Goal: Task Accomplishment & Management: Use online tool/utility

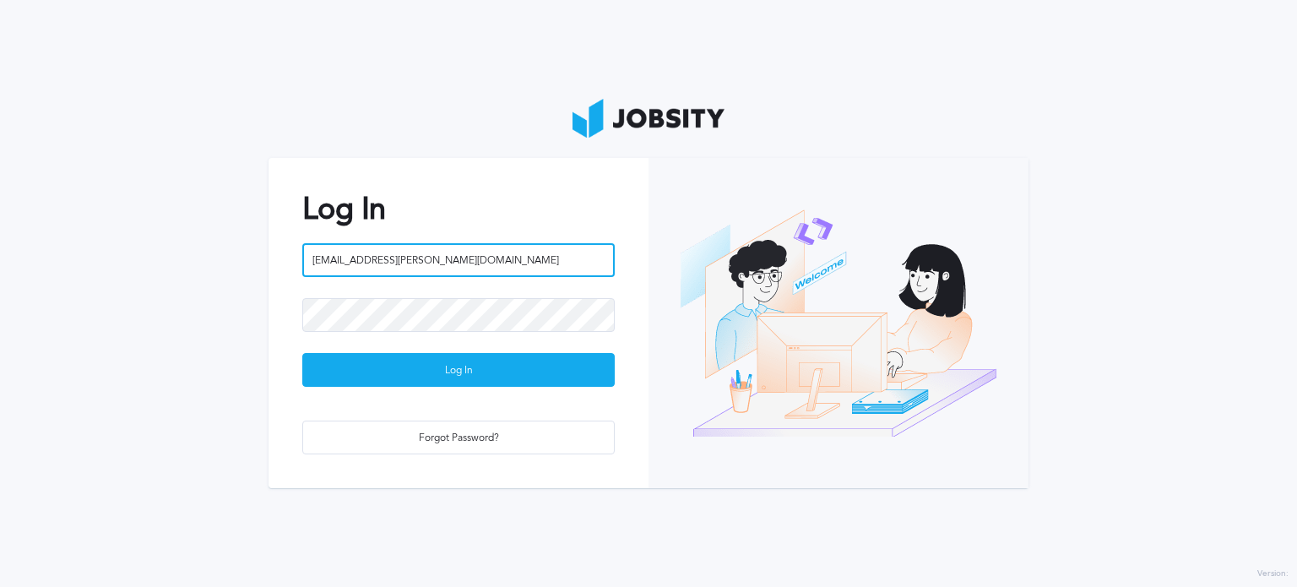
drag, startPoint x: 0, startPoint y: 0, endPoint x: 435, endPoint y: 262, distance: 507.6
click at [435, 262] on input "[EMAIL_ADDRESS][PERSON_NAME][DOMAIN_NAME]" at bounding box center [458, 260] width 312 height 34
type input "t"
type input "[EMAIL_ADDRESS][DOMAIN_NAME]"
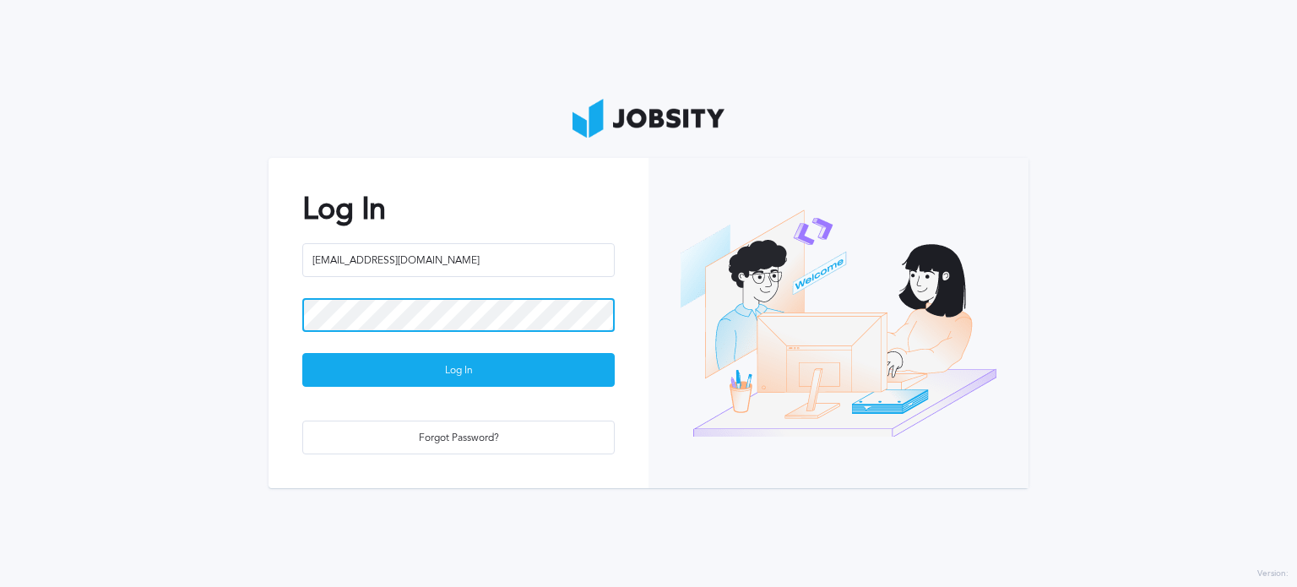
click at [240, 328] on section "Log In [EMAIL_ADDRESS][DOMAIN_NAME] Log In Forgot Password?" at bounding box center [648, 293] width 1297 height 587
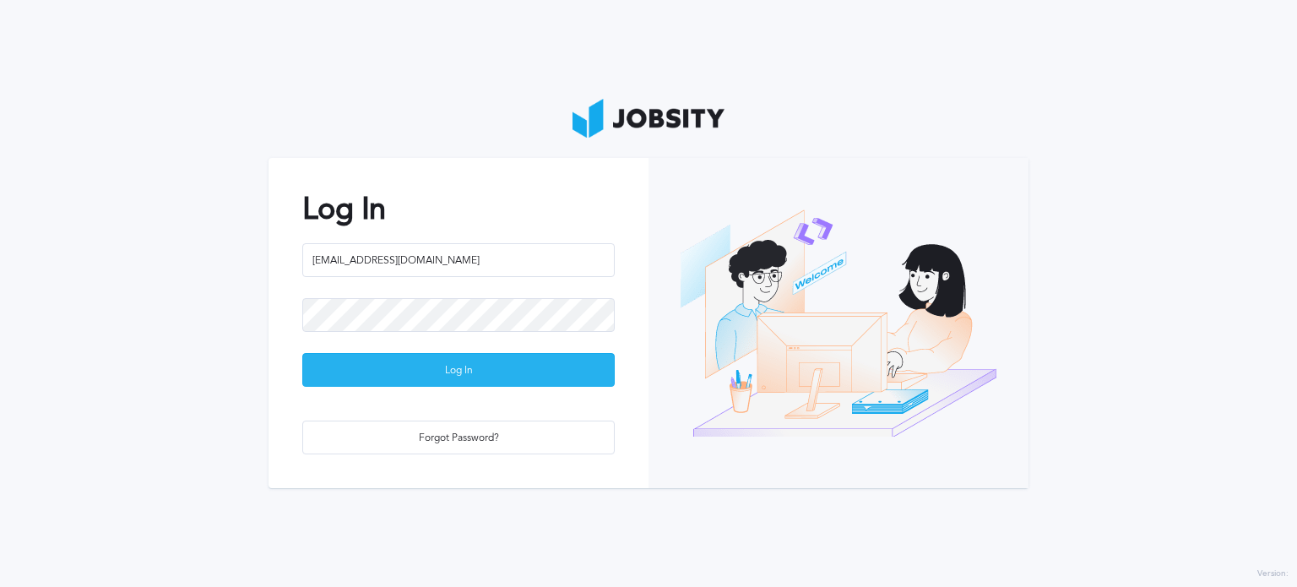
click at [343, 369] on div "Log In" at bounding box center [458, 371] width 311 height 34
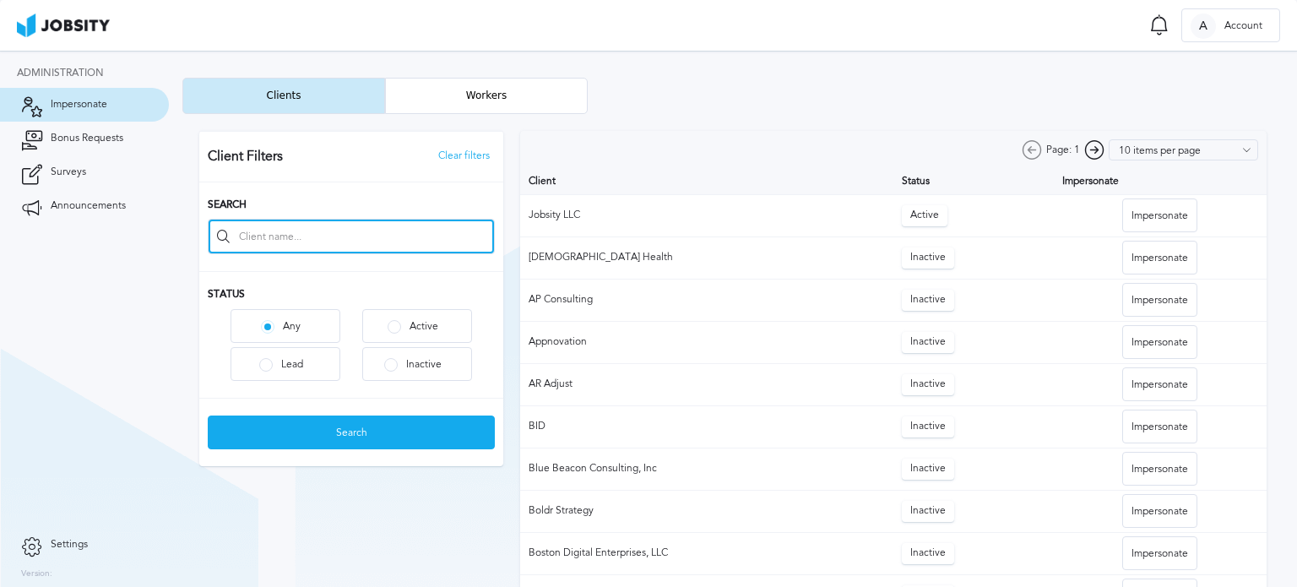
click at [359, 232] on input at bounding box center [351, 237] width 285 height 34
type input "symend"
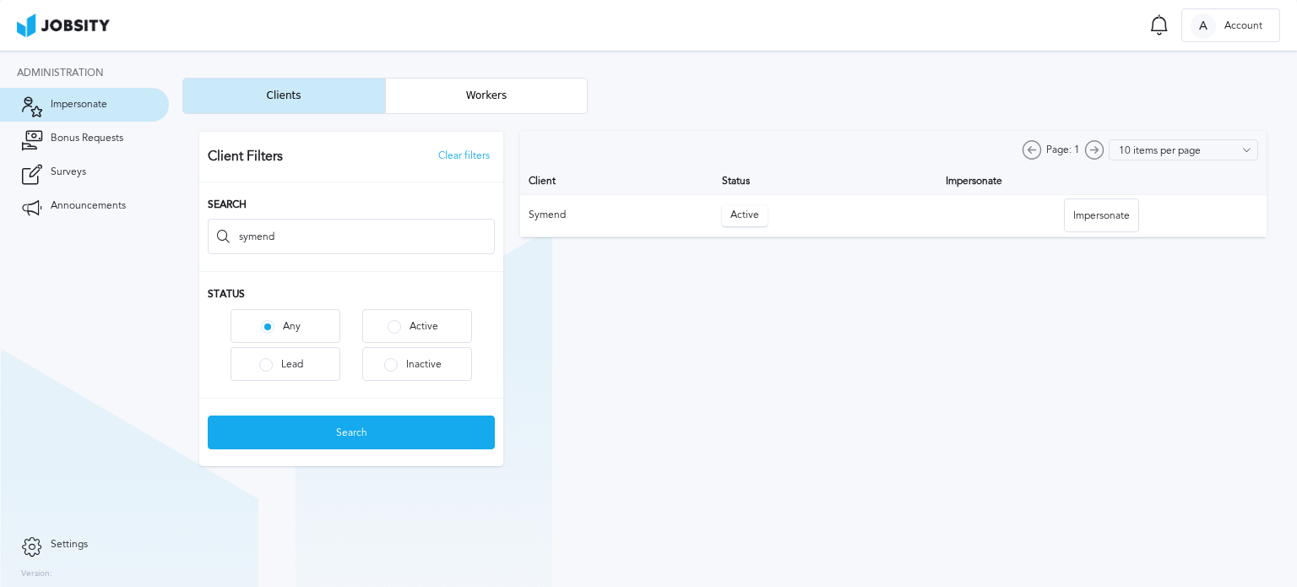
click at [1115, 213] on div at bounding box center [732, 298] width 1101 height 369
click at [1098, 219] on div "Impersonate" at bounding box center [1101, 216] width 73 height 34
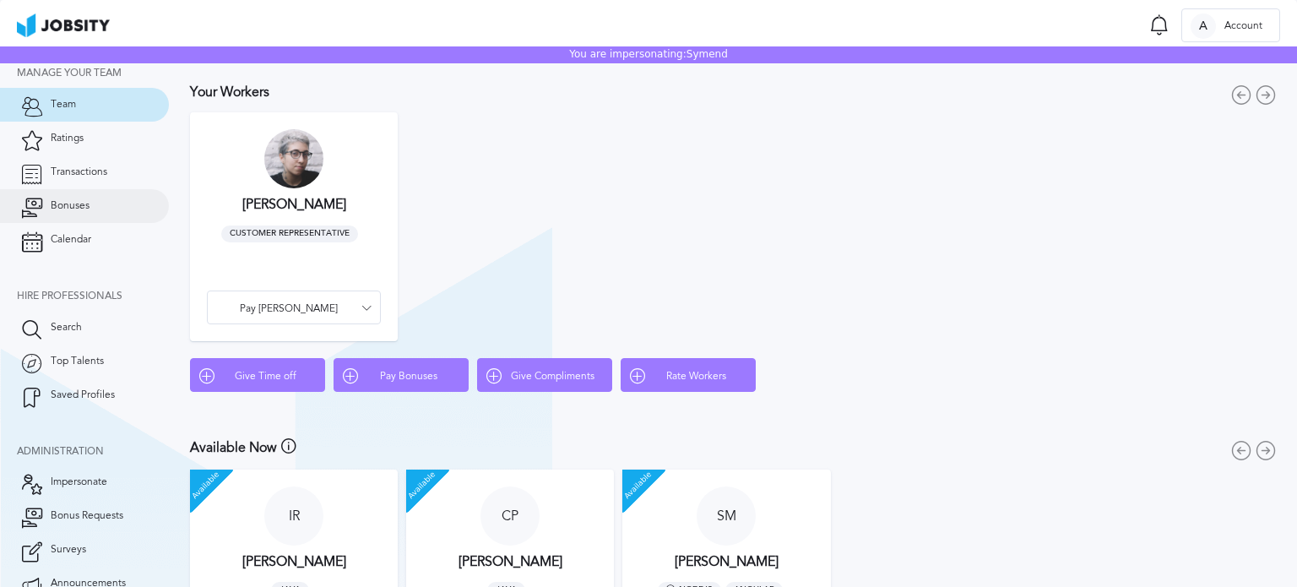
click at [85, 215] on link "Bonuses" at bounding box center [84, 206] width 169 height 34
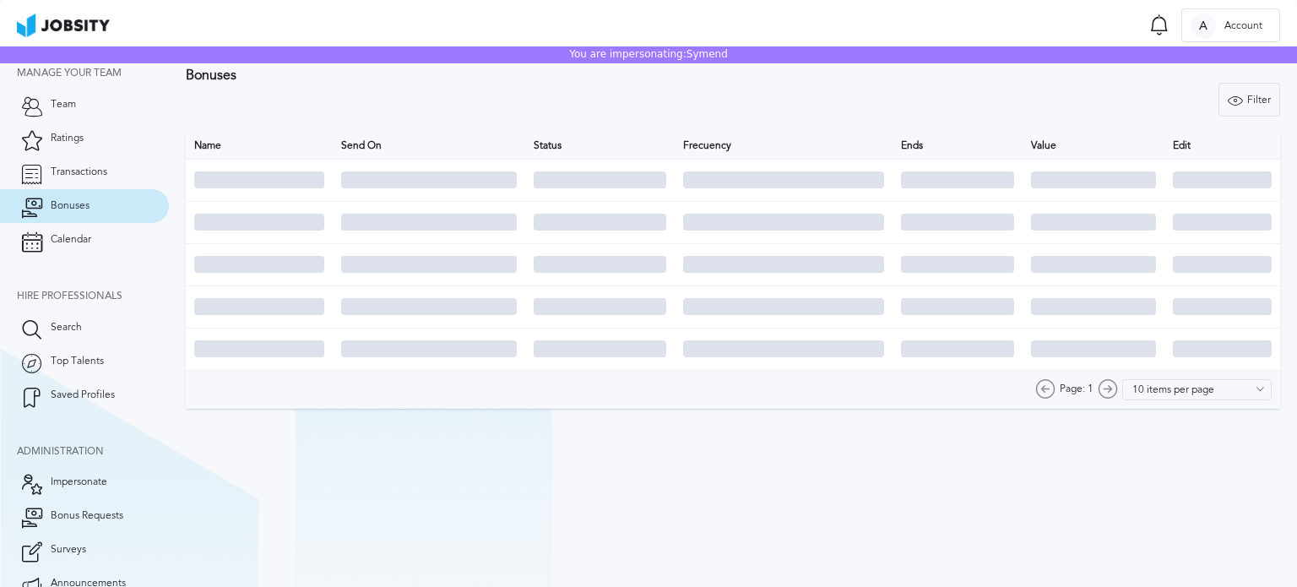
type input "7 items per page"
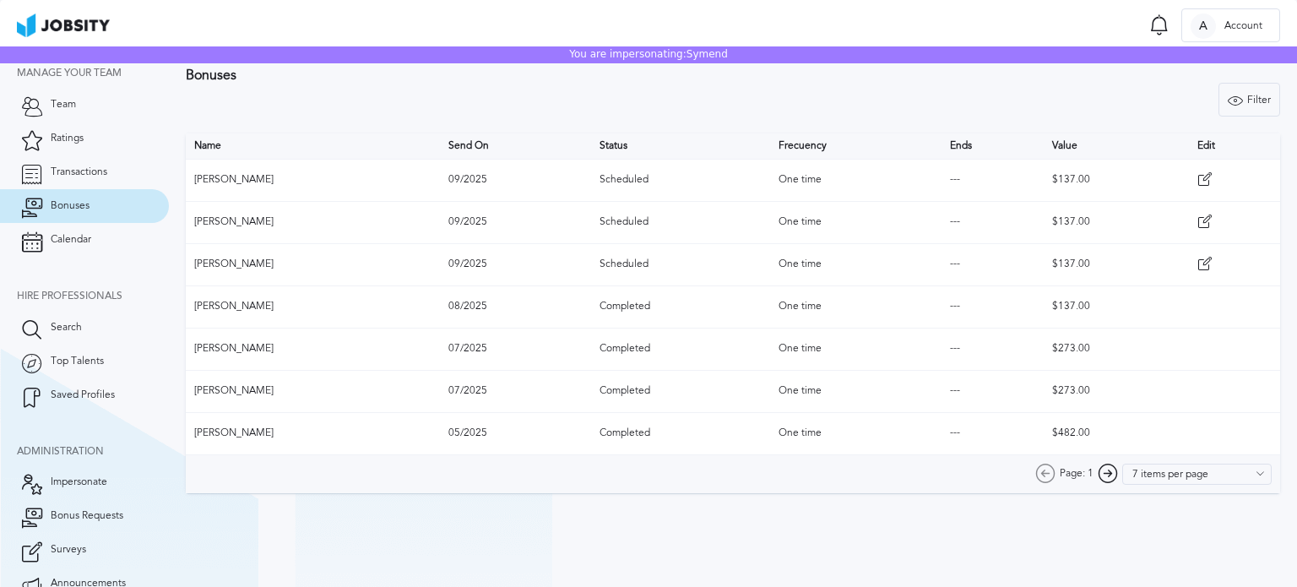
click at [1157, 307] on td "$137.00" at bounding box center [1116, 306] width 145 height 42
click at [1141, 347] on td "$273.00" at bounding box center [1116, 349] width 145 height 42
click at [1207, 274] on td at bounding box center [1234, 264] width 91 height 42
click at [1202, 263] on icon at bounding box center [1204, 264] width 15 height 15
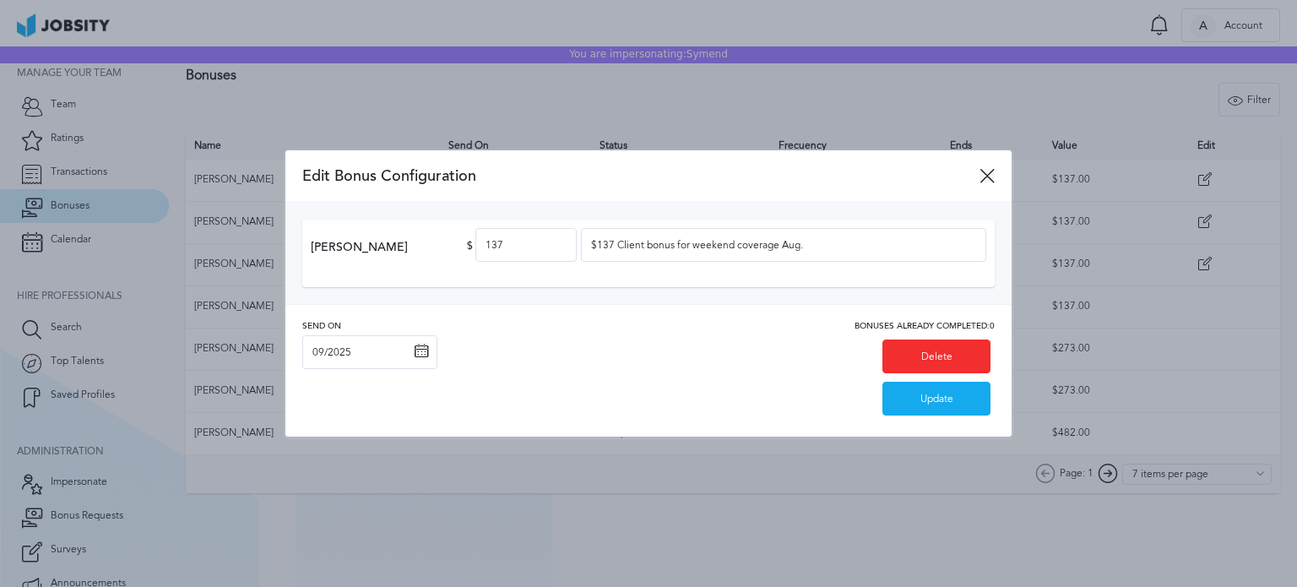
click at [986, 176] on icon at bounding box center [987, 175] width 15 height 15
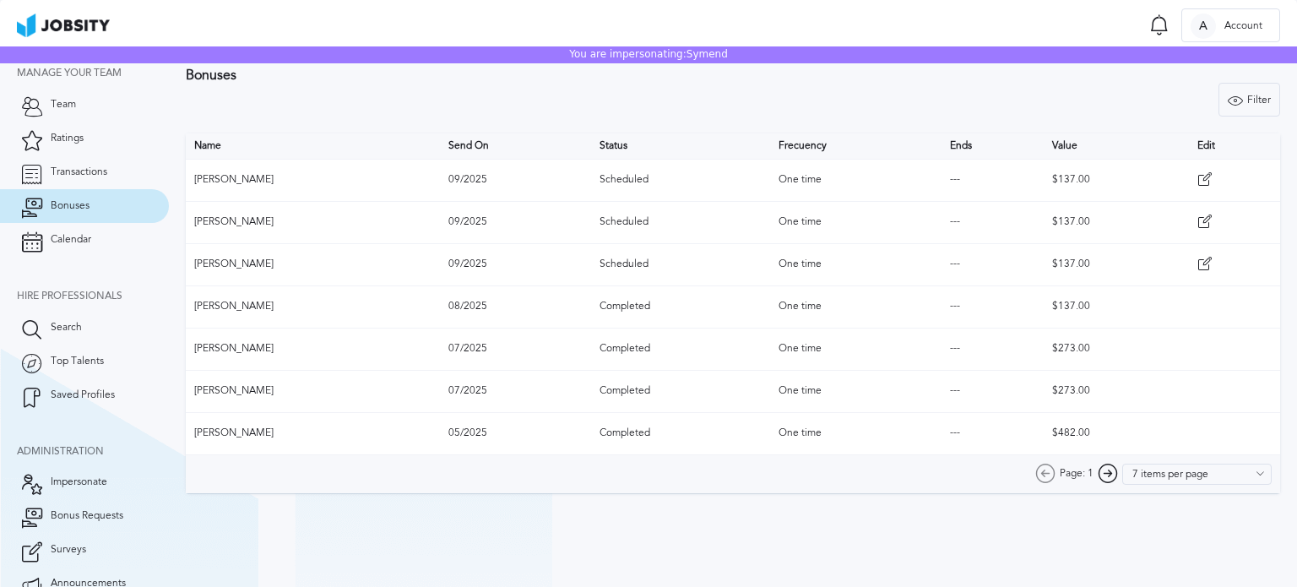
click at [1206, 214] on icon at bounding box center [1204, 221] width 15 height 15
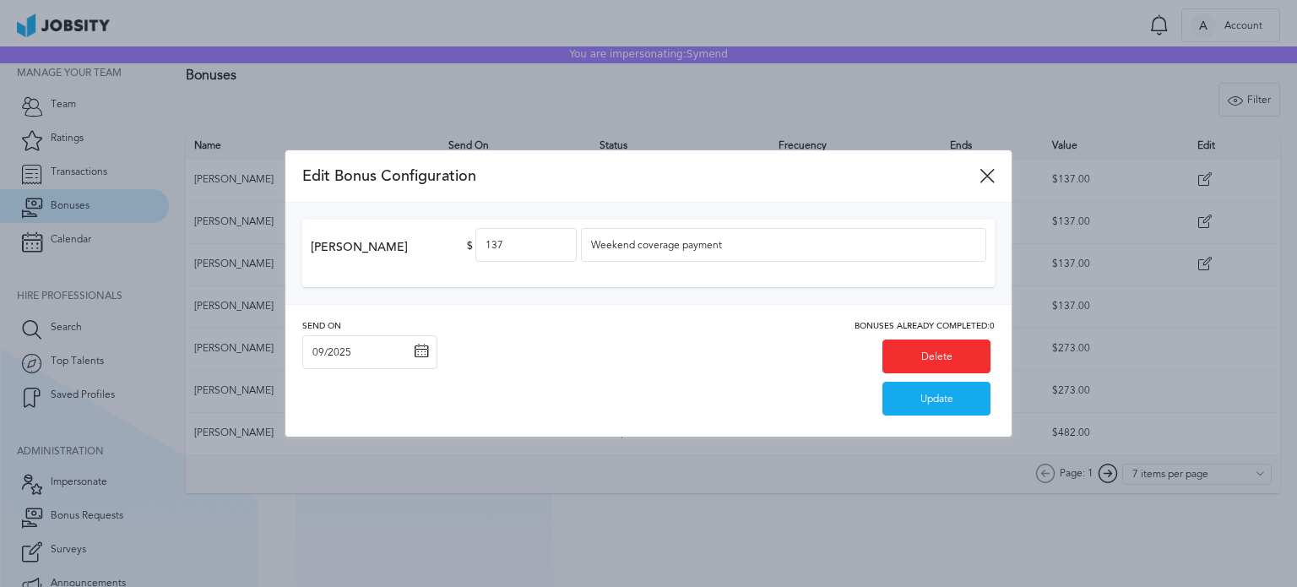
click at [990, 176] on icon at bounding box center [987, 175] width 15 height 15
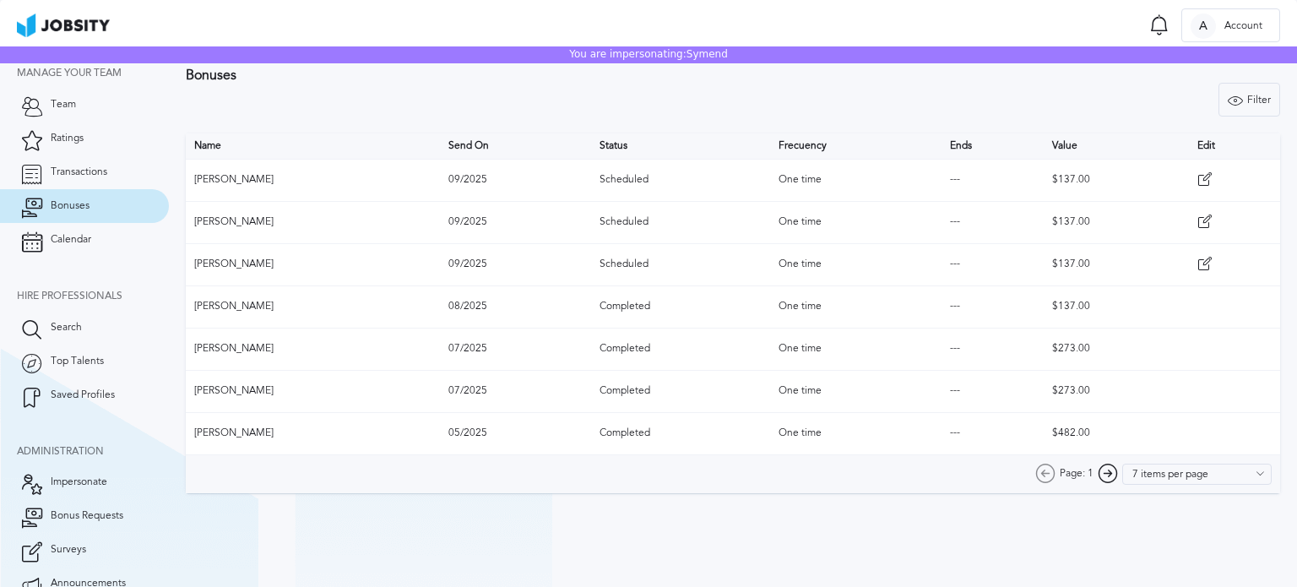
click at [1203, 262] on icon at bounding box center [1204, 264] width 15 height 15
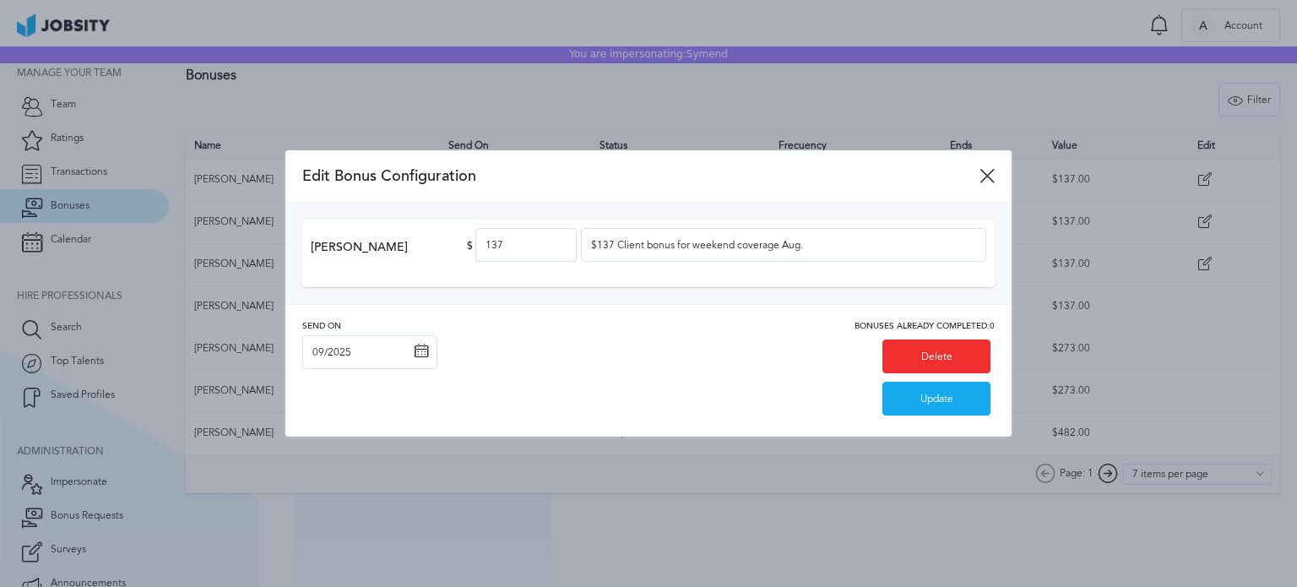
click at [987, 173] on icon at bounding box center [987, 175] width 15 height 15
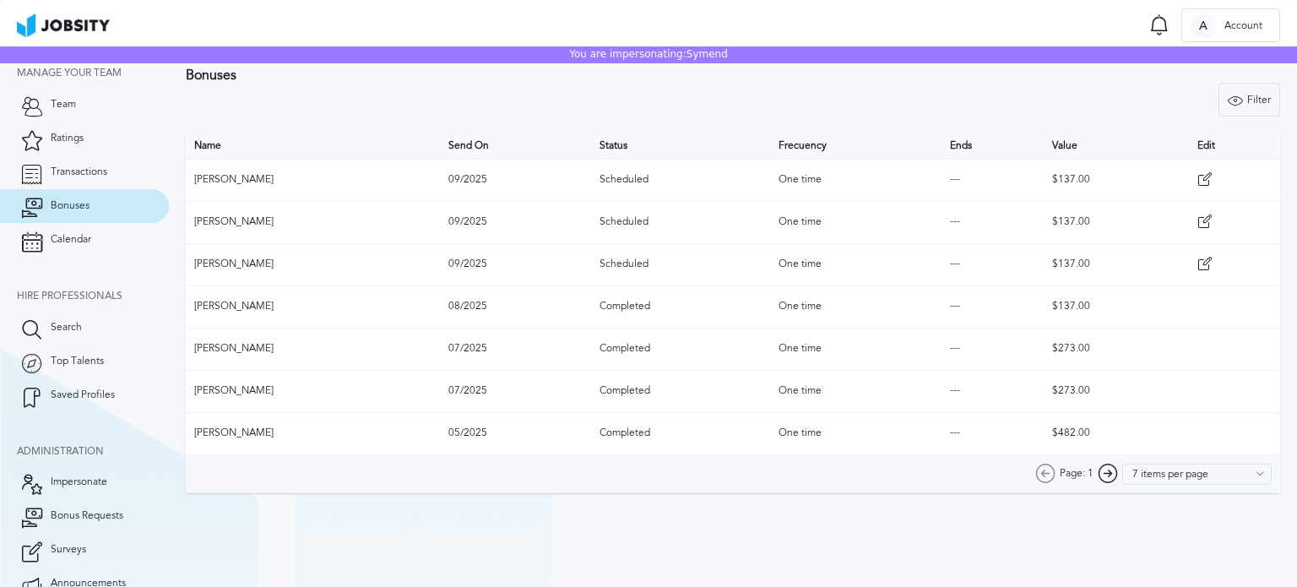
click at [1206, 221] on icon at bounding box center [1204, 221] width 15 height 15
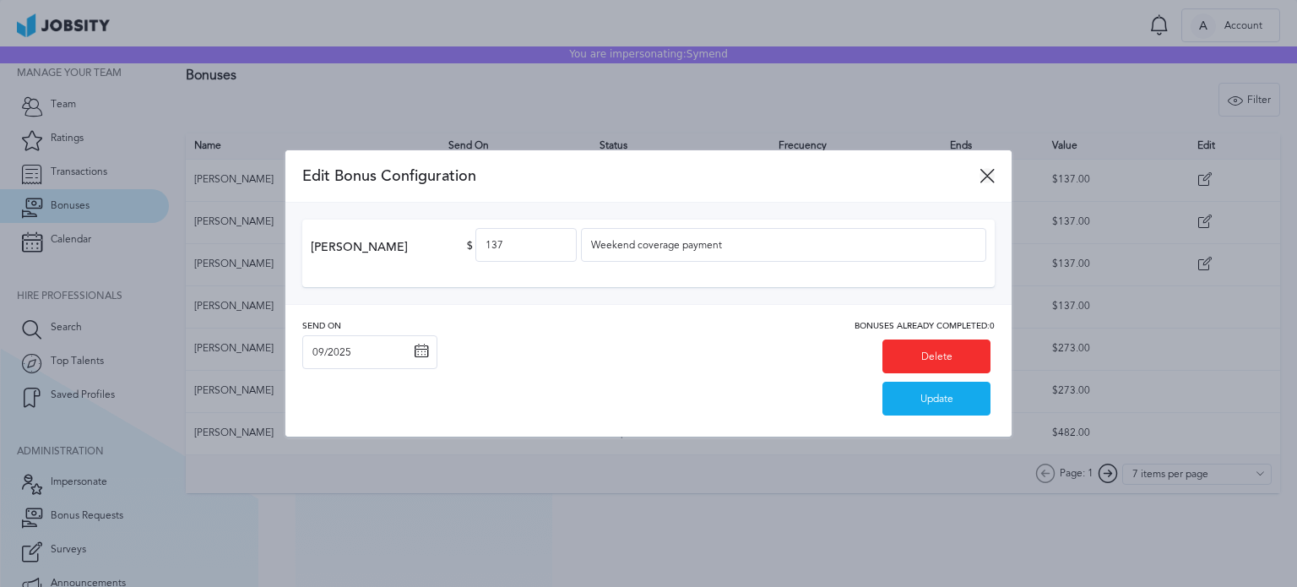
click at [986, 176] on icon at bounding box center [987, 175] width 15 height 15
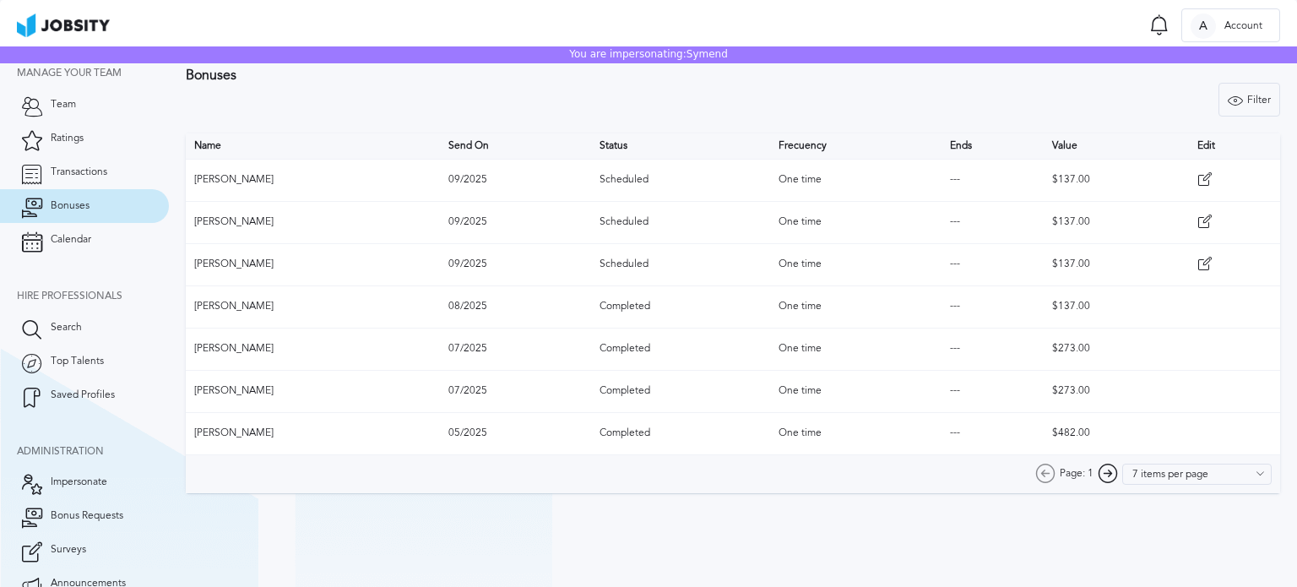
click at [1201, 176] on icon at bounding box center [1204, 179] width 15 height 15
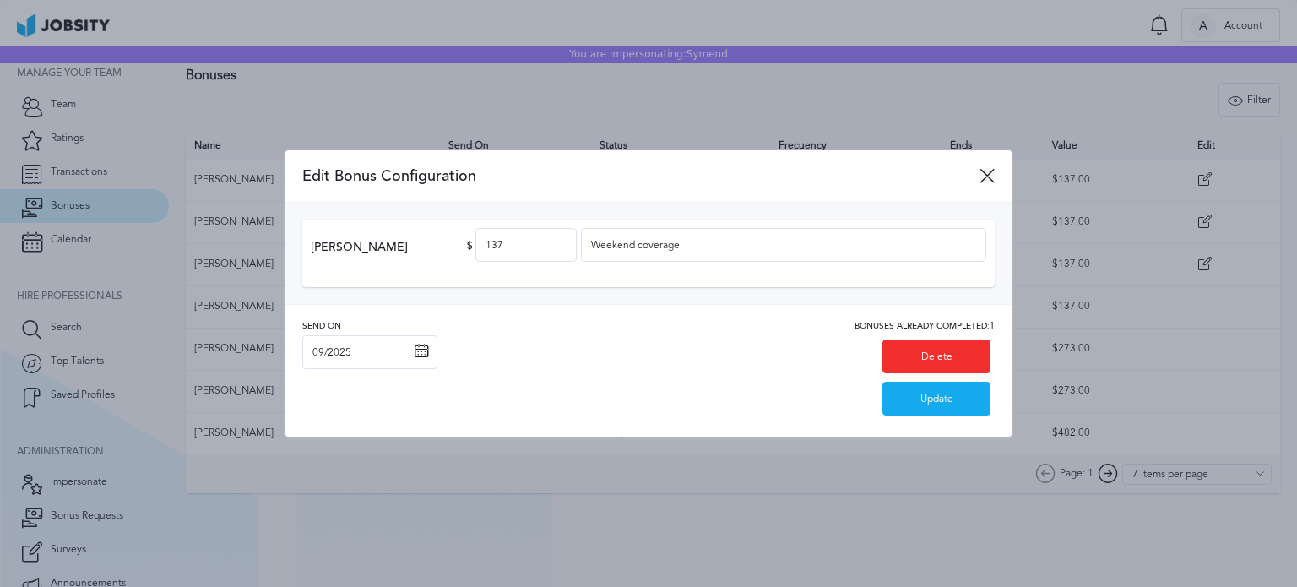
click at [987, 171] on icon at bounding box center [987, 175] width 15 height 15
